Goal: Communication & Community: Answer question/provide support

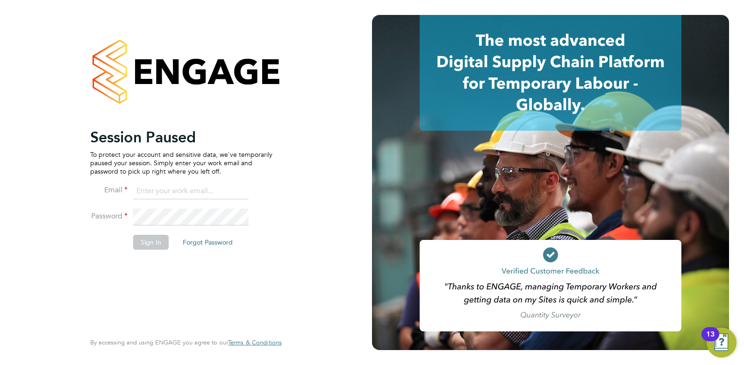
click at [186, 192] on input at bounding box center [190, 191] width 115 height 17
type input "charlienunn@jjfox.com"
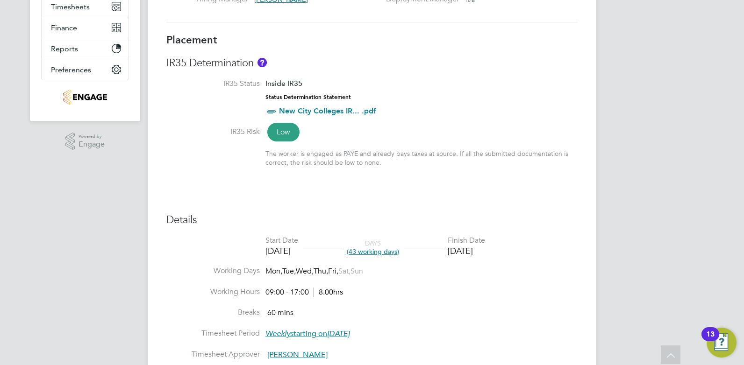
scroll to position [234, 0]
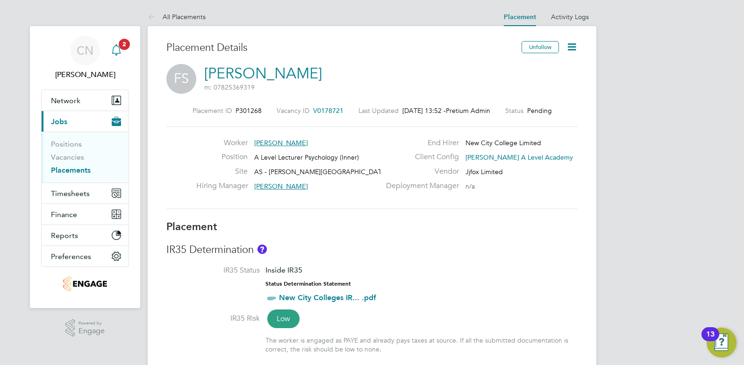
click at [120, 43] on span "2" at bounding box center [124, 44] width 11 height 11
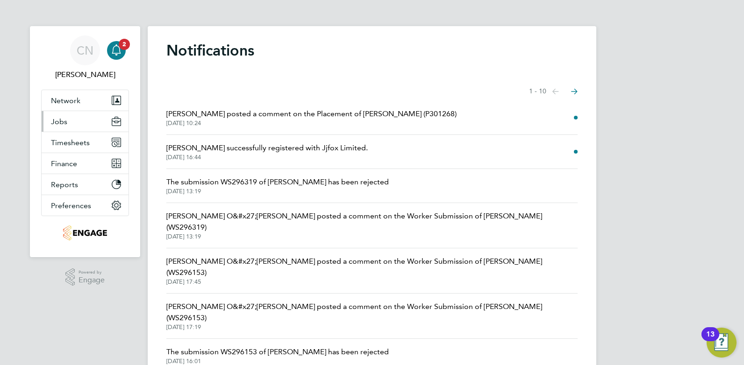
click at [64, 124] on span "Jobs" at bounding box center [59, 121] width 16 height 9
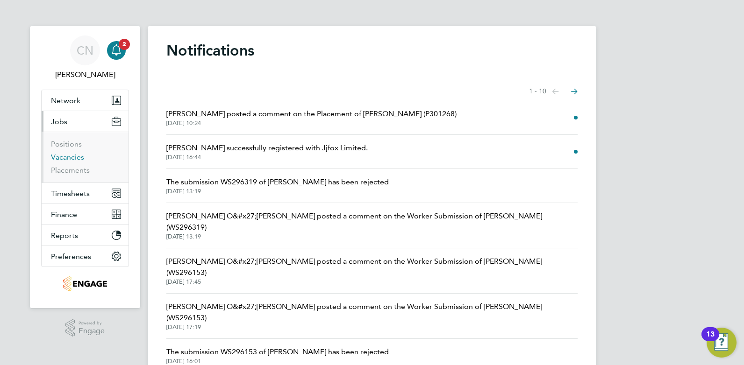
click at [63, 156] on link "Vacancies" at bounding box center [67, 157] width 33 height 9
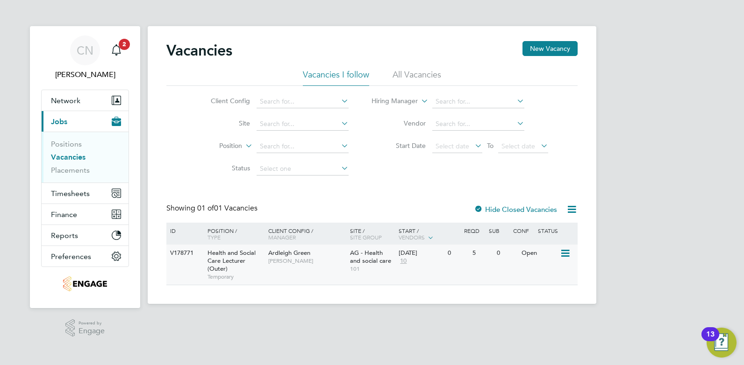
click at [218, 258] on span "Health and Social Care Lecturer (Outer)" at bounding box center [231, 261] width 48 height 24
click at [417, 70] on li "All Vacancies" at bounding box center [417, 77] width 49 height 17
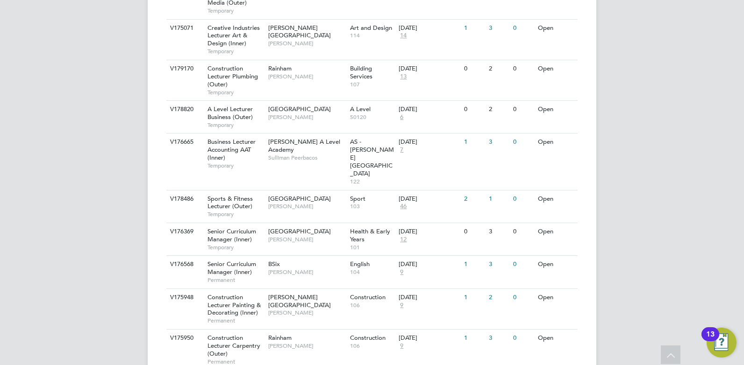
scroll to position [771, 0]
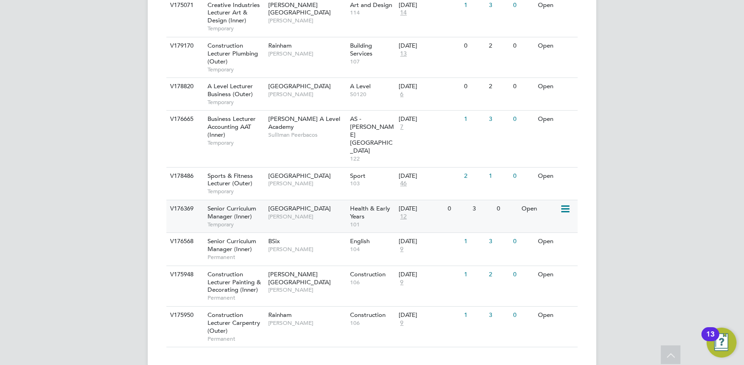
click at [294, 205] on span "Tower Hamlets Campus" at bounding box center [299, 209] width 63 height 8
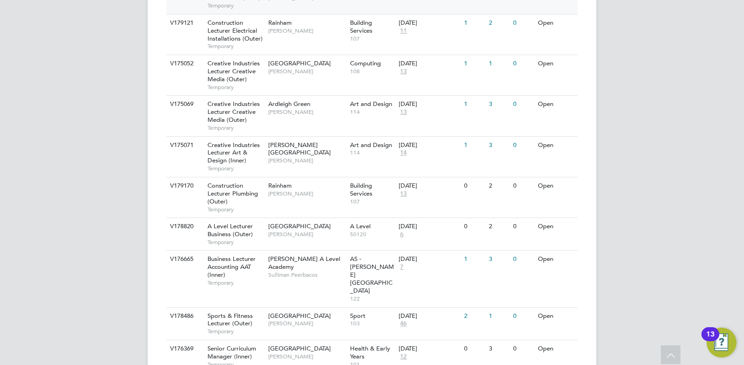
scroll to position [584, 0]
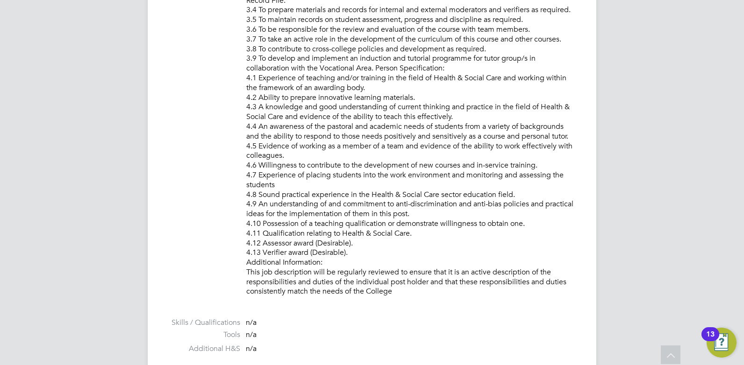
scroll to position [1215, 0]
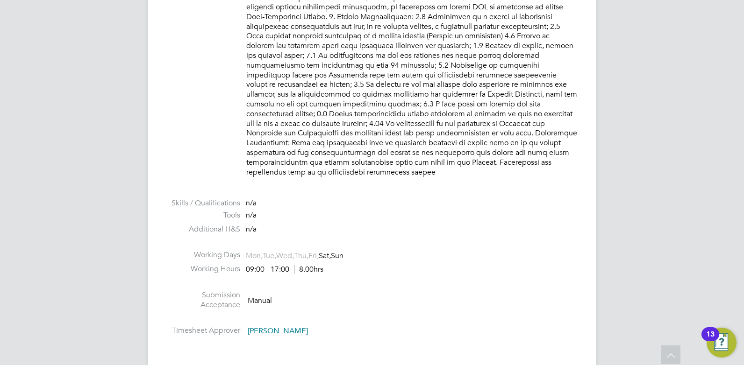
scroll to position [1215, 0]
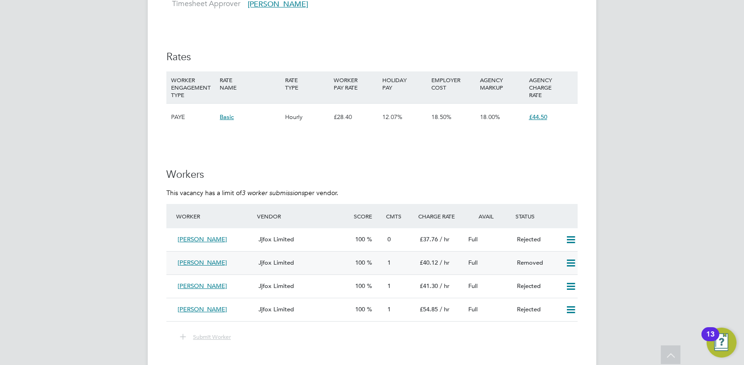
click at [572, 260] on icon at bounding box center [571, 263] width 12 height 7
click at [545, 176] on ng-form "Workers This vacancy has a limit of 3 worker submissions per vendor. Worker Ven…" at bounding box center [371, 260] width 411 height 185
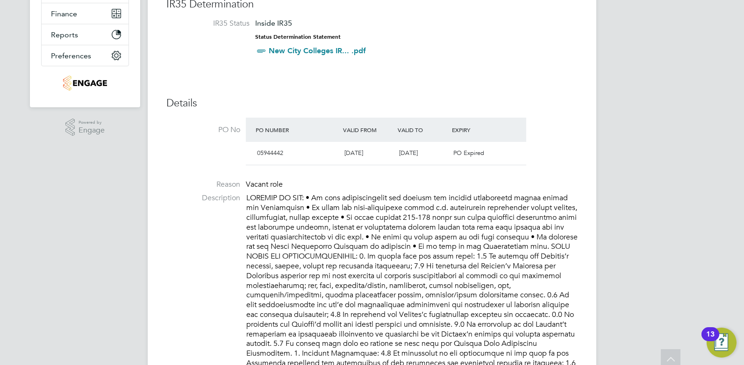
scroll to position [0, 0]
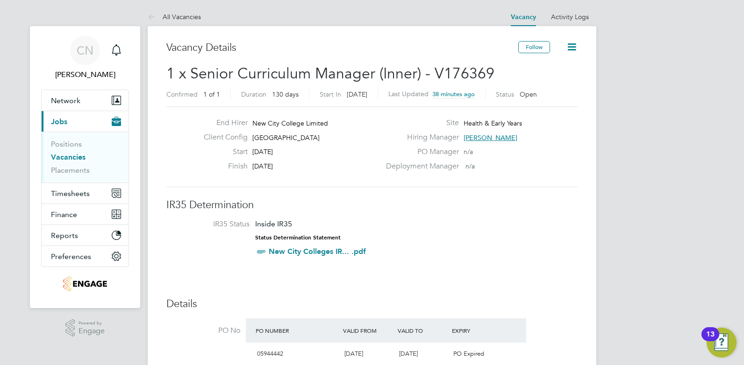
click at [68, 158] on link "Vacancies" at bounding box center [68, 157] width 35 height 9
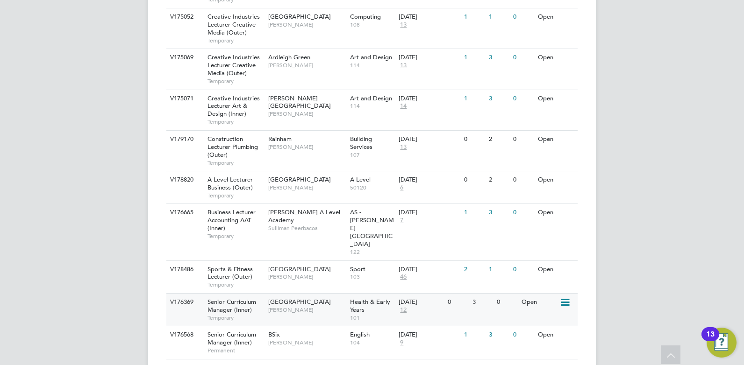
scroll to position [724, 0]
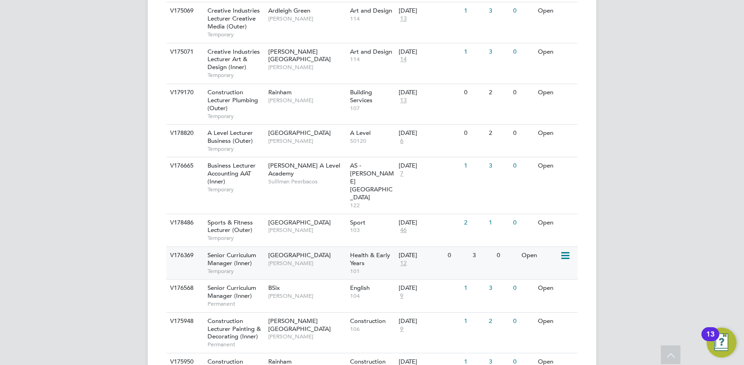
click at [274, 260] on span "[PERSON_NAME]" at bounding box center [306, 263] width 77 height 7
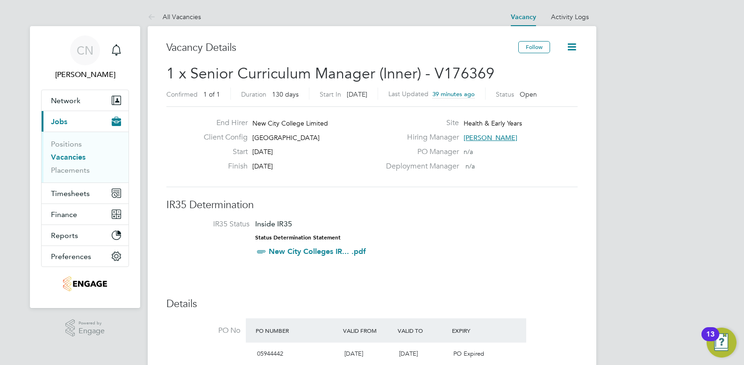
click at [57, 157] on link "Vacancies" at bounding box center [68, 157] width 35 height 9
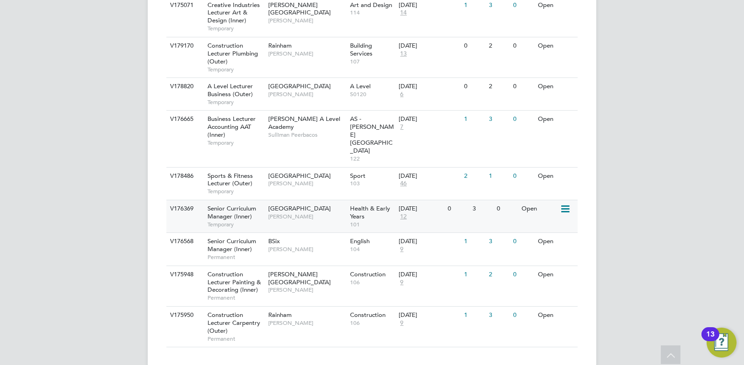
click at [254, 221] on span "Temporary" at bounding box center [235, 224] width 56 height 7
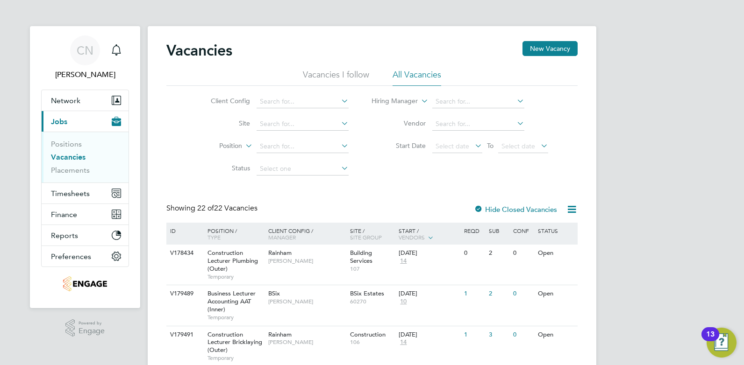
click at [340, 66] on div "Vacancies New Vacancy" at bounding box center [371, 55] width 411 height 28
click at [343, 76] on li "Vacancies I follow" at bounding box center [336, 77] width 66 height 17
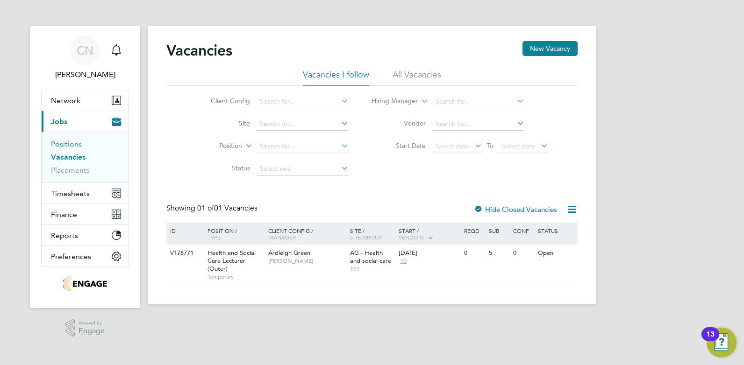
click at [68, 146] on link "Positions" at bounding box center [66, 144] width 31 height 9
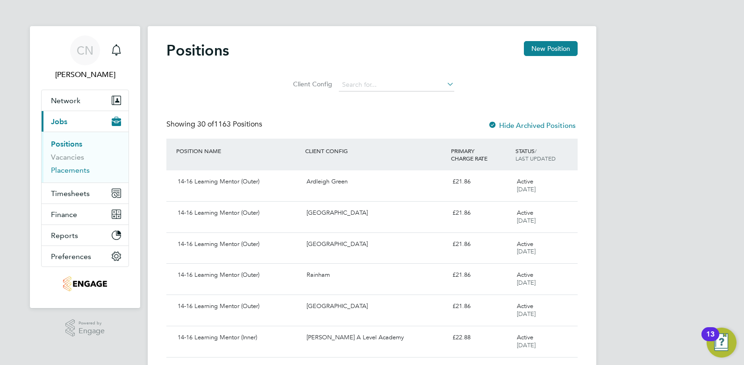
click at [64, 173] on link "Placements" at bounding box center [70, 170] width 39 height 9
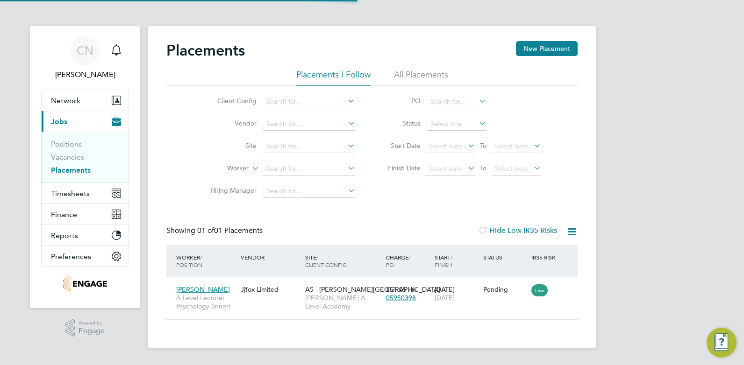
scroll to position [9, 44]
click at [206, 289] on span "Fitzroy Sutherland" at bounding box center [203, 290] width 54 height 8
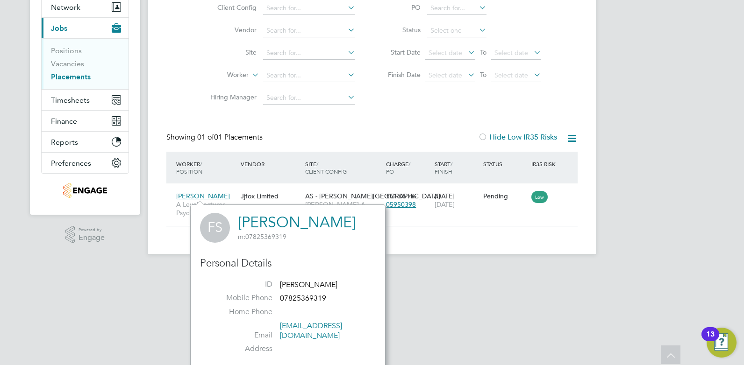
scroll to position [152, 0]
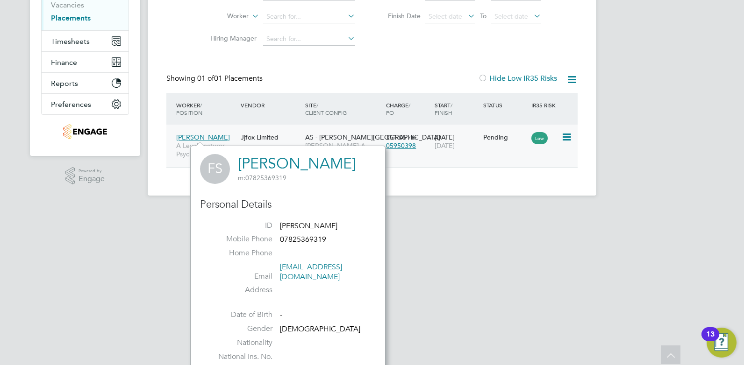
click at [283, 140] on div "Jjfox Limited" at bounding box center [270, 138] width 64 height 18
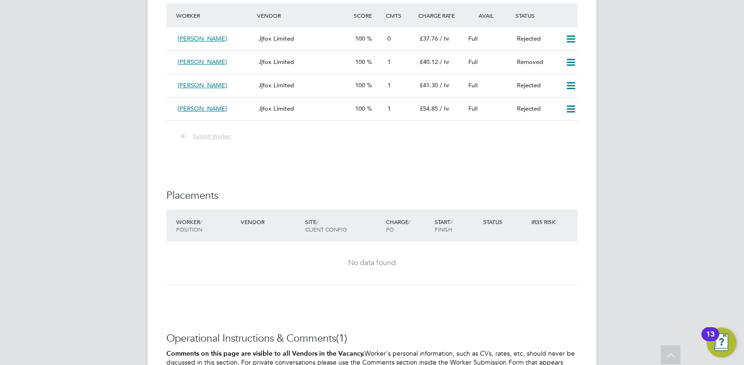
scroll to position [1276, 0]
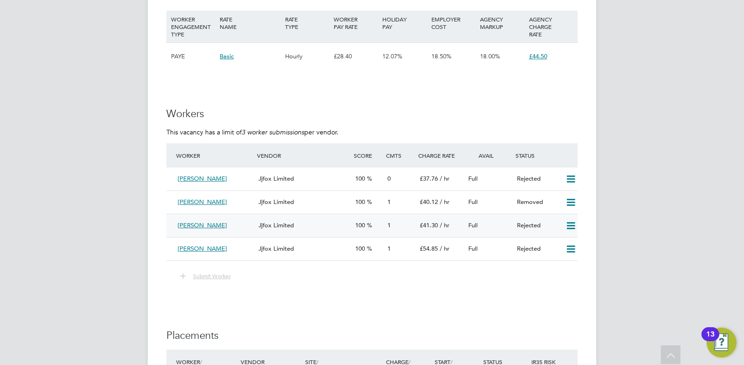
click at [570, 222] on icon at bounding box center [571, 225] width 12 height 7
click at [568, 199] on icon at bounding box center [571, 202] width 12 height 7
click at [550, 213] on li "Resubmit" at bounding box center [556, 212] width 40 height 13
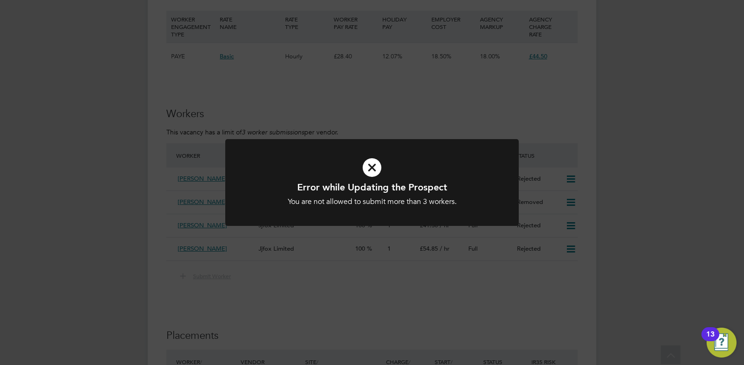
click at [422, 187] on h1 "Error while Updating the Prospect" at bounding box center [371, 187] width 243 height 12
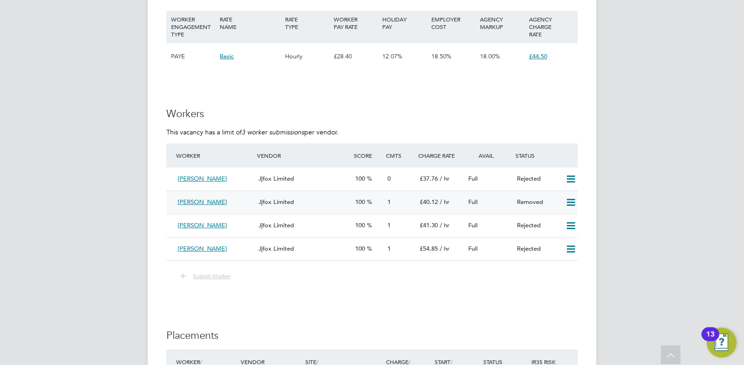
click at [572, 199] on icon at bounding box center [571, 202] width 12 height 7
click at [569, 222] on icon at bounding box center [571, 225] width 12 height 7
click at [554, 237] on li "Resubmit" at bounding box center [556, 235] width 40 height 13
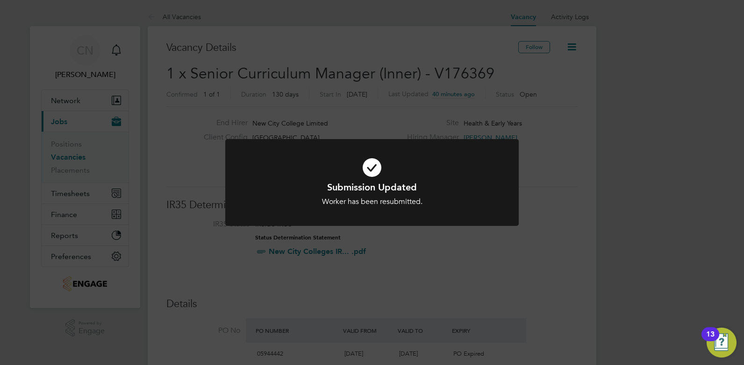
click at [546, 259] on div "Submission Updated Worker has been resubmitted. Cancel Okay" at bounding box center [372, 182] width 744 height 365
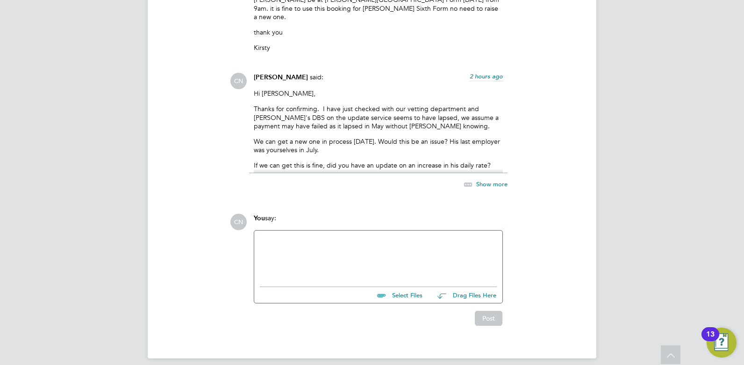
click at [474, 179] on icon at bounding box center [468, 185] width 12 height 12
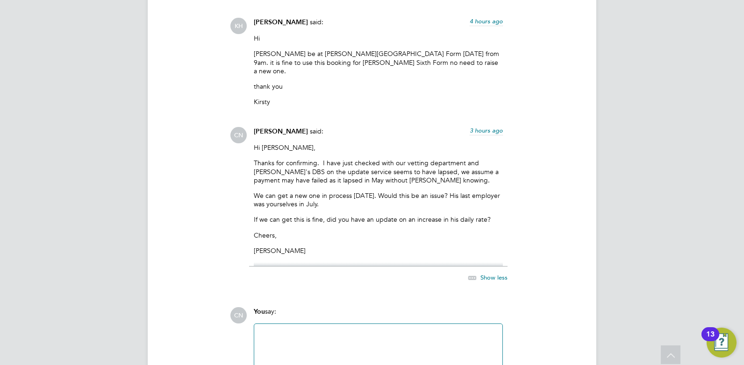
scroll to position [1751, 0]
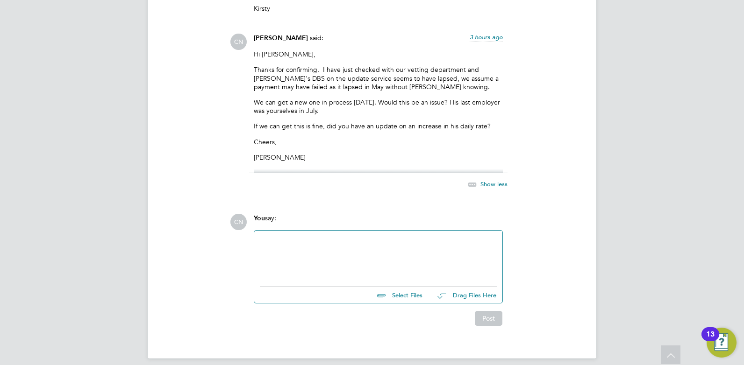
click at [304, 243] on div at bounding box center [378, 256] width 237 height 40
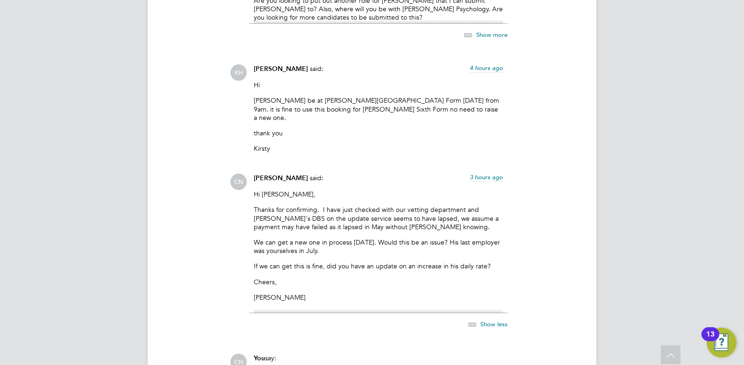
scroll to position [1762, 0]
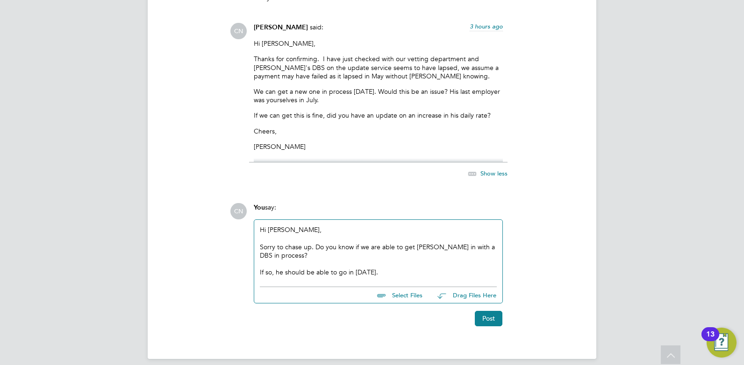
click at [394, 268] on div "If so, he should be able to go in tomorrow." at bounding box center [378, 272] width 237 height 8
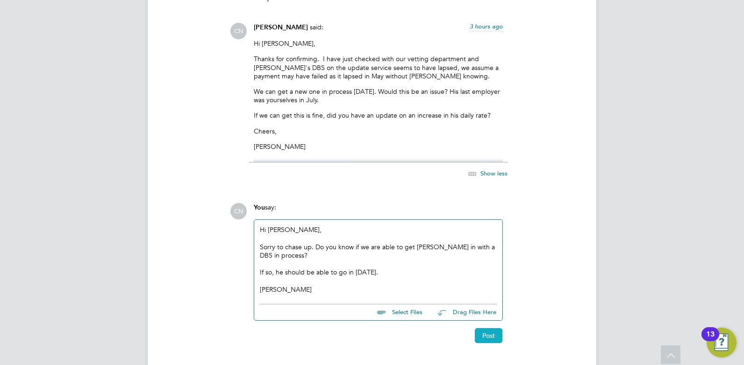
click at [492, 329] on button "Post" at bounding box center [489, 336] width 28 height 15
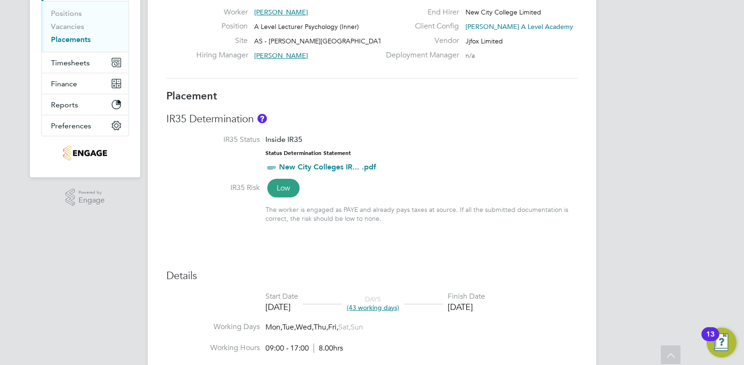
scroll to position [0, 0]
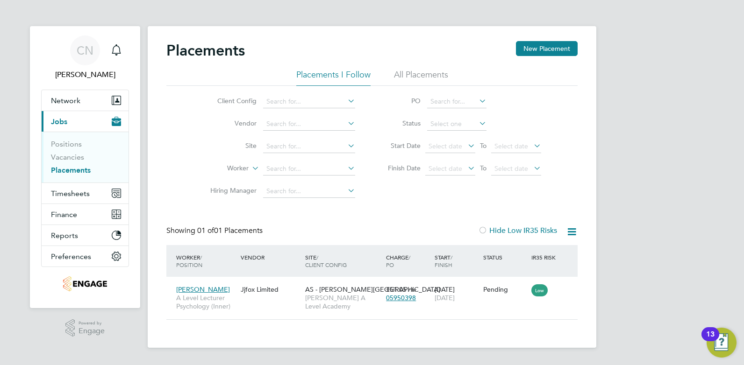
scroll to position [9, 44]
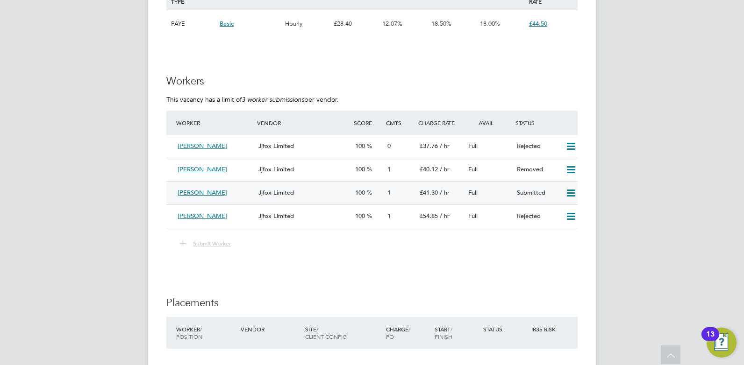
click at [204, 189] on span "[PERSON_NAME]" at bounding box center [203, 193] width 50 height 8
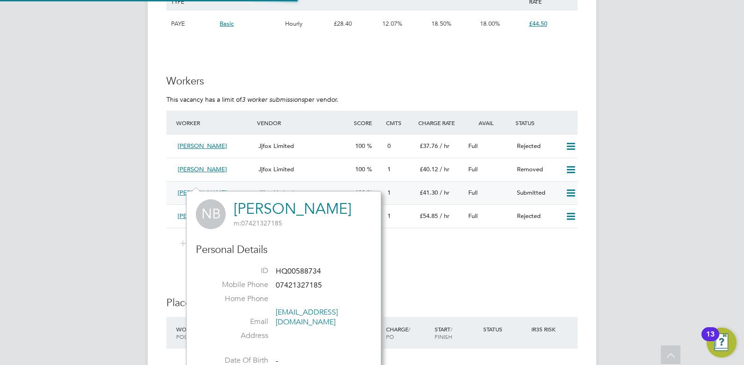
scroll to position [6, 6]
click at [241, 186] on div "[PERSON_NAME]" at bounding box center [214, 193] width 81 height 15
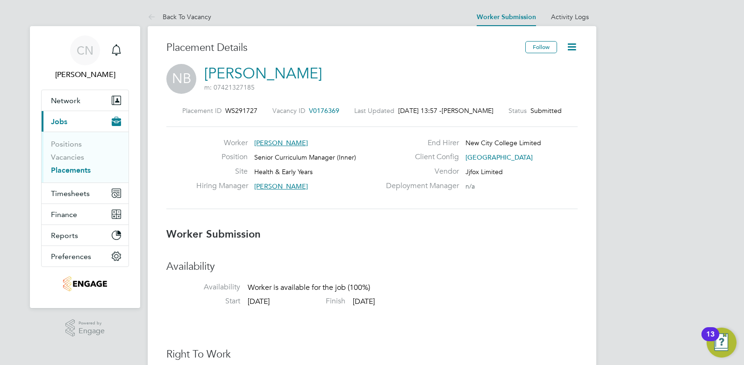
click at [283, 146] on span "[PERSON_NAME]" at bounding box center [281, 143] width 54 height 8
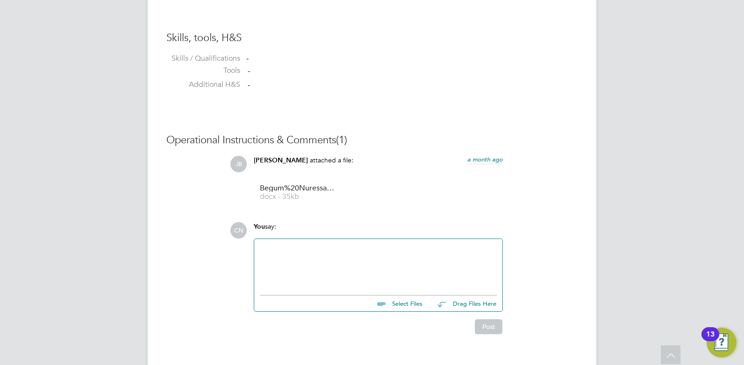
scroll to position [765, 0]
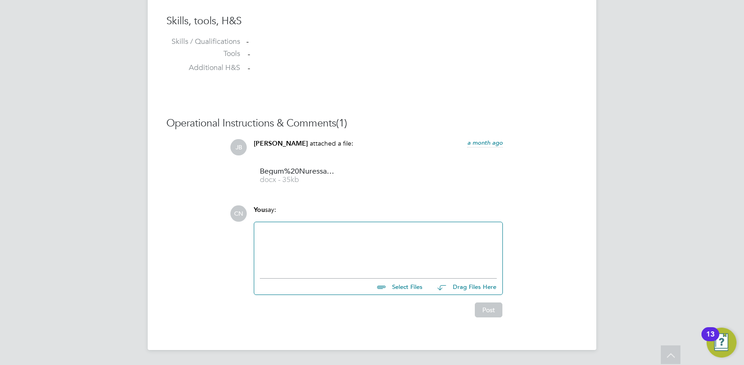
click at [404, 286] on input "file" at bounding box center [427, 285] width 140 height 13
type input "C:\fakepath\[PERSON_NAME] HQ00588734.docx"
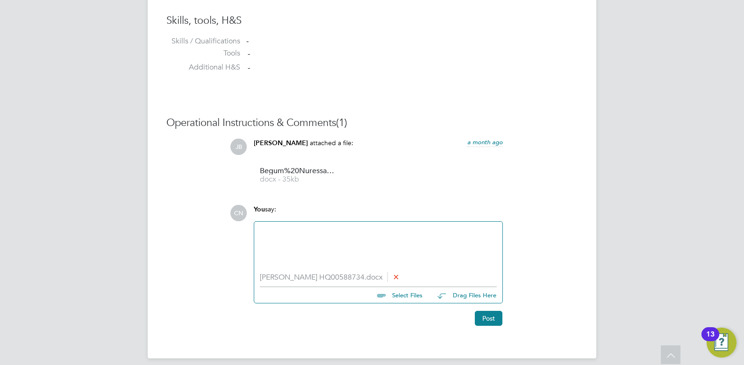
click at [283, 233] on div at bounding box center [378, 248] width 237 height 40
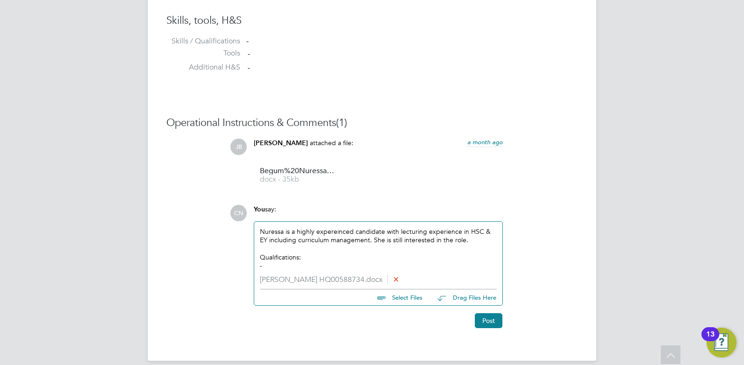
click at [320, 242] on div "Nuressa is a highly expereinced candidate with lecturing experience in HSC & EY…" at bounding box center [378, 249] width 237 height 43
click at [492, 239] on div "Nuressa is a highly expereinced candidate with lecturing experience in HSC & EY…" at bounding box center [378, 249] width 237 height 43
drag, startPoint x: 490, startPoint y: 241, endPoint x: 390, endPoint y: 241, distance: 99.5
click at [390, 241] on div "Nuressa is a highly expereinced candidate with lecturing experience in HSC & EY…" at bounding box center [378, 249] width 237 height 43
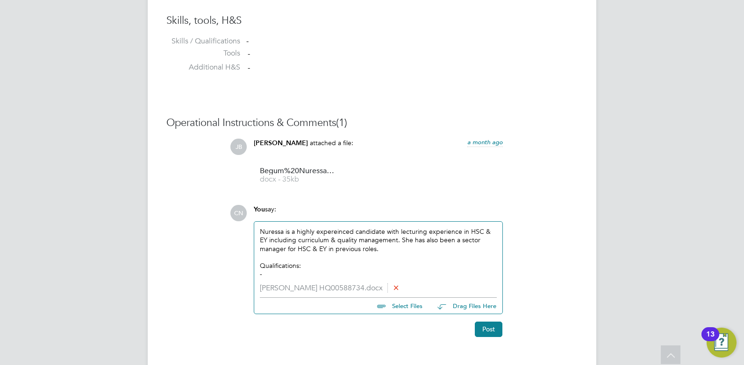
click at [283, 273] on div "-" at bounding box center [378, 274] width 237 height 8
click at [478, 272] on div "- BA HONS Education (Early Childhood Studies and Health Studies): 2.2" at bounding box center [378, 274] width 237 height 8
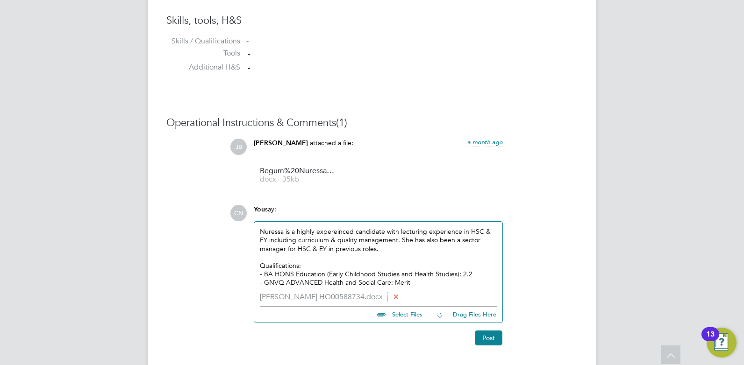
click at [420, 285] on div "- GNVQ ADVANCED Health and Social Care: Merit" at bounding box center [378, 283] width 237 height 8
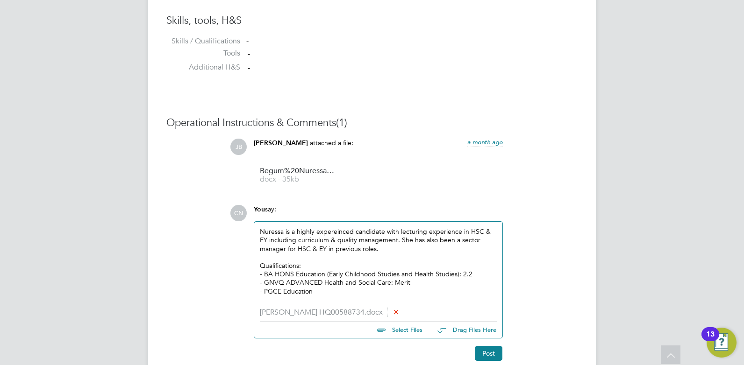
click at [315, 293] on div "- PGCE Education" at bounding box center [378, 291] width 237 height 8
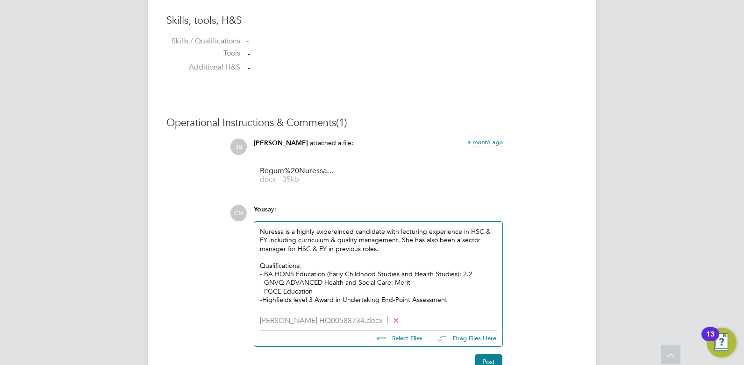
click at [451, 300] on div "- Highfields level 3 Award in Undertaking End-Point Assessment" at bounding box center [378, 300] width 237 height 8
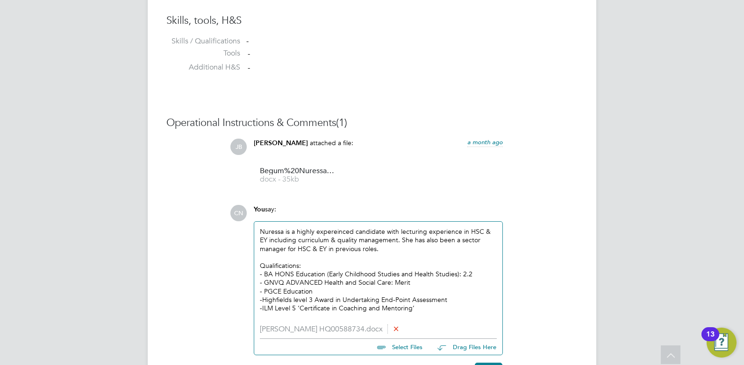
click at [425, 307] on div "- ILM Level 5 ‘Certificate in Coaching and Mentoring’" at bounding box center [378, 308] width 237 height 8
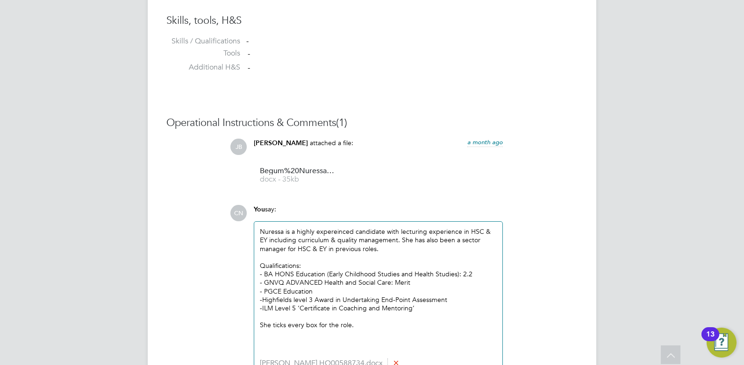
scroll to position [860, 0]
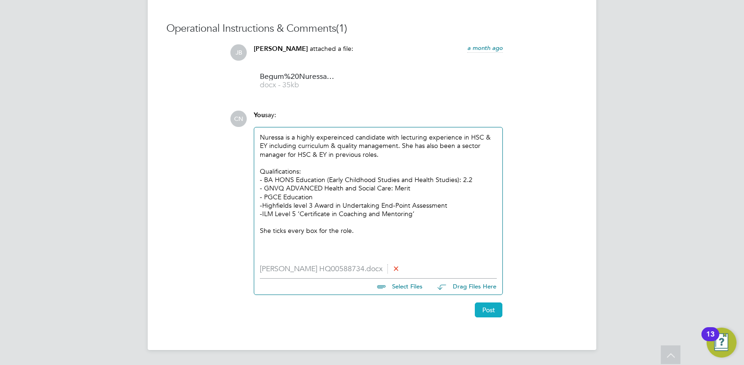
click at [493, 310] on button "Post" at bounding box center [489, 310] width 28 height 15
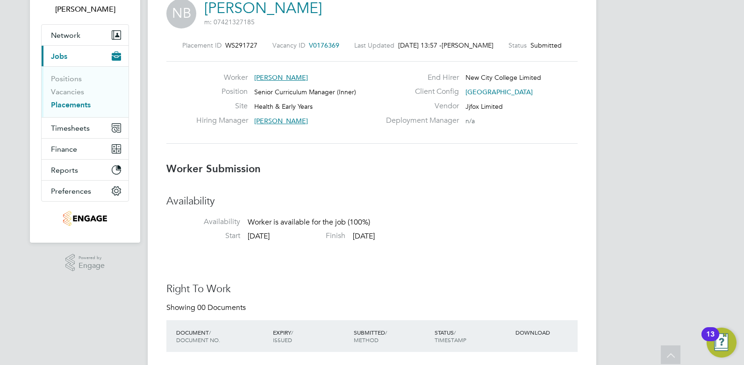
scroll to position [0, 0]
